Goal: Task Accomplishment & Management: Manage account settings

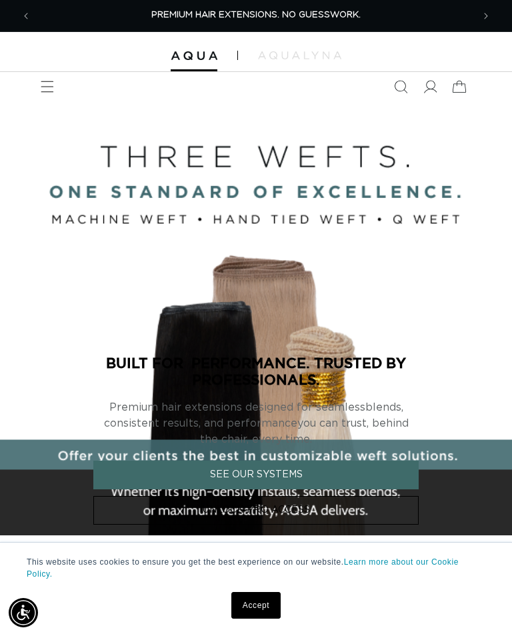
click at [269, 592] on link "Accept" at bounding box center [255, 605] width 49 height 27
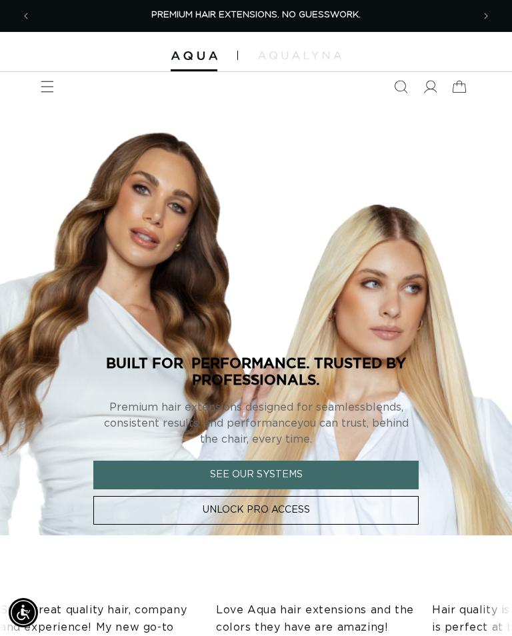
click at [432, 89] on icon at bounding box center [430, 87] width 13 height 13
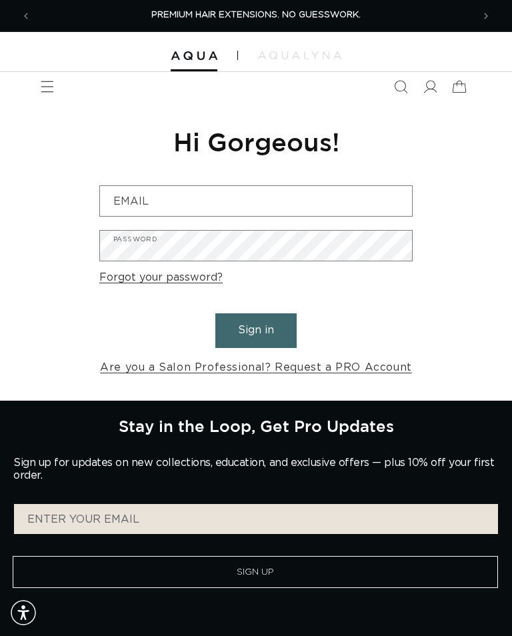
scroll to position [13, 0]
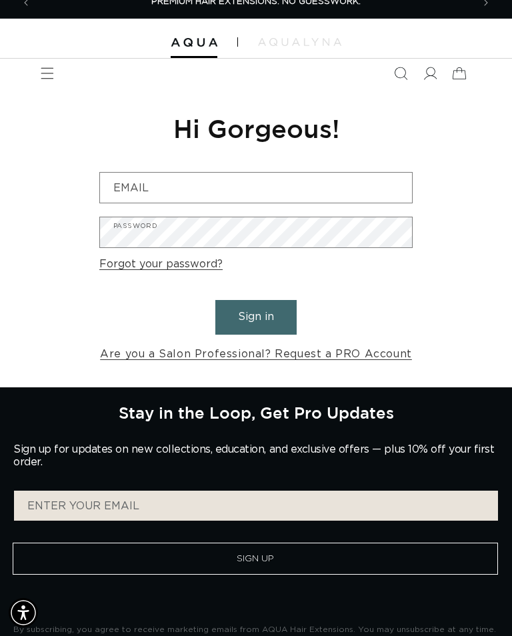
click at [294, 346] on link "Are you a Salon Professional? Request a PRO Account" at bounding box center [256, 353] width 312 height 19
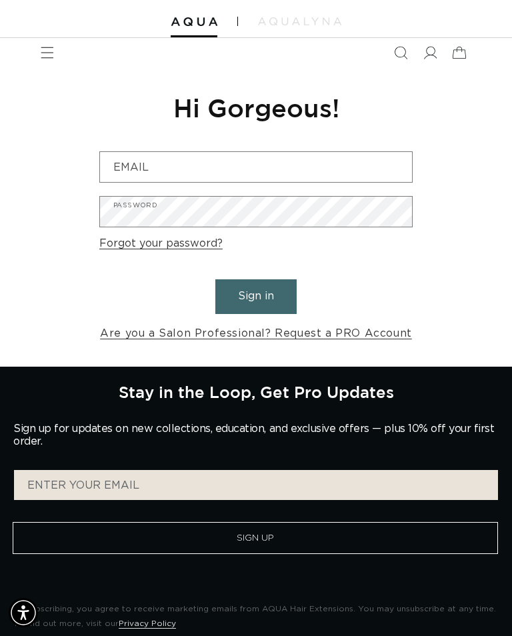
scroll to position [0, 441]
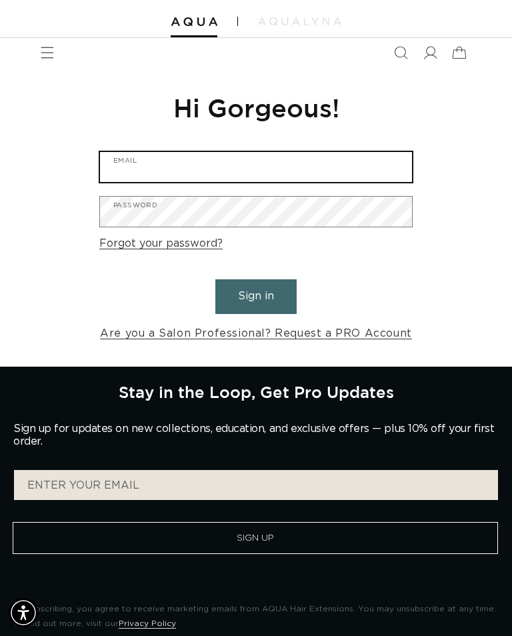
click at [318, 178] on input "Email" at bounding box center [256, 167] width 312 height 30
click at [356, 155] on input "Email" at bounding box center [256, 167] width 312 height 30
type input "madisonparks472@gmail.com"
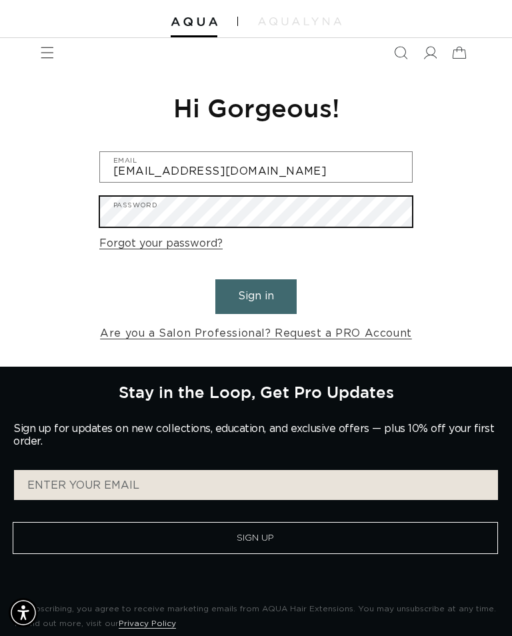
scroll to position [0, 441]
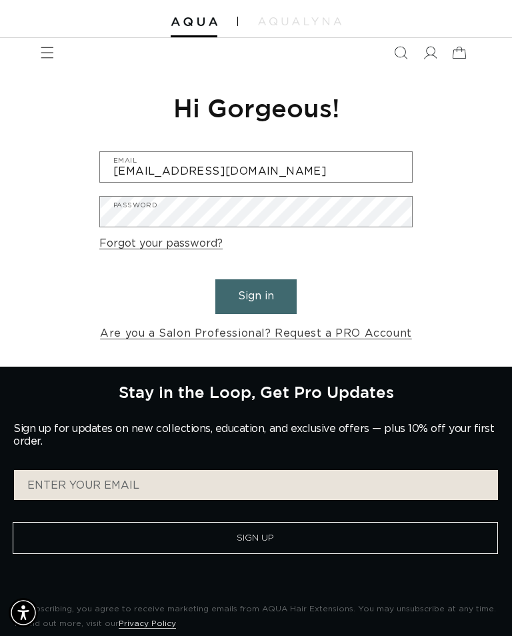
click at [270, 298] on button "Sign in" at bounding box center [255, 296] width 81 height 34
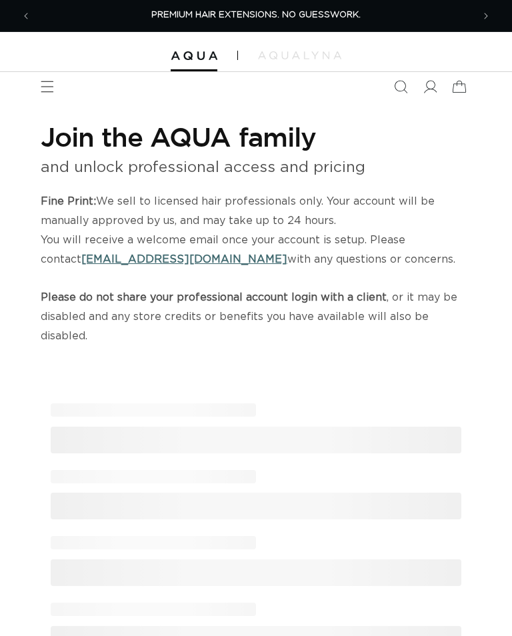
select select "US"
select select "[GEOGRAPHIC_DATA]"
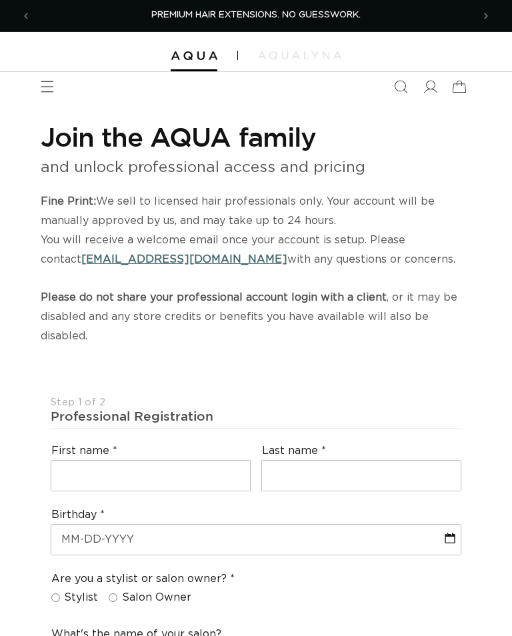
click at [35, 24] on button "Previous announcement" at bounding box center [25, 15] width 29 height 29
click at [30, 20] on span "Previous announcement" at bounding box center [25, 15] width 13 height 13
click at [35, 20] on button "Previous announcement" at bounding box center [25, 15] width 29 height 29
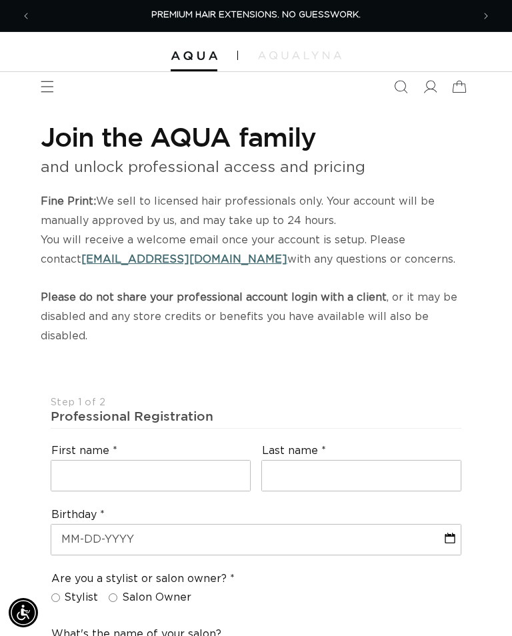
click at [34, 26] on button "Previous announcement" at bounding box center [25, 15] width 29 height 29
click at [39, 29] on button "Previous announcement" at bounding box center [25, 15] width 29 height 29
